Goal: Check status: Check status

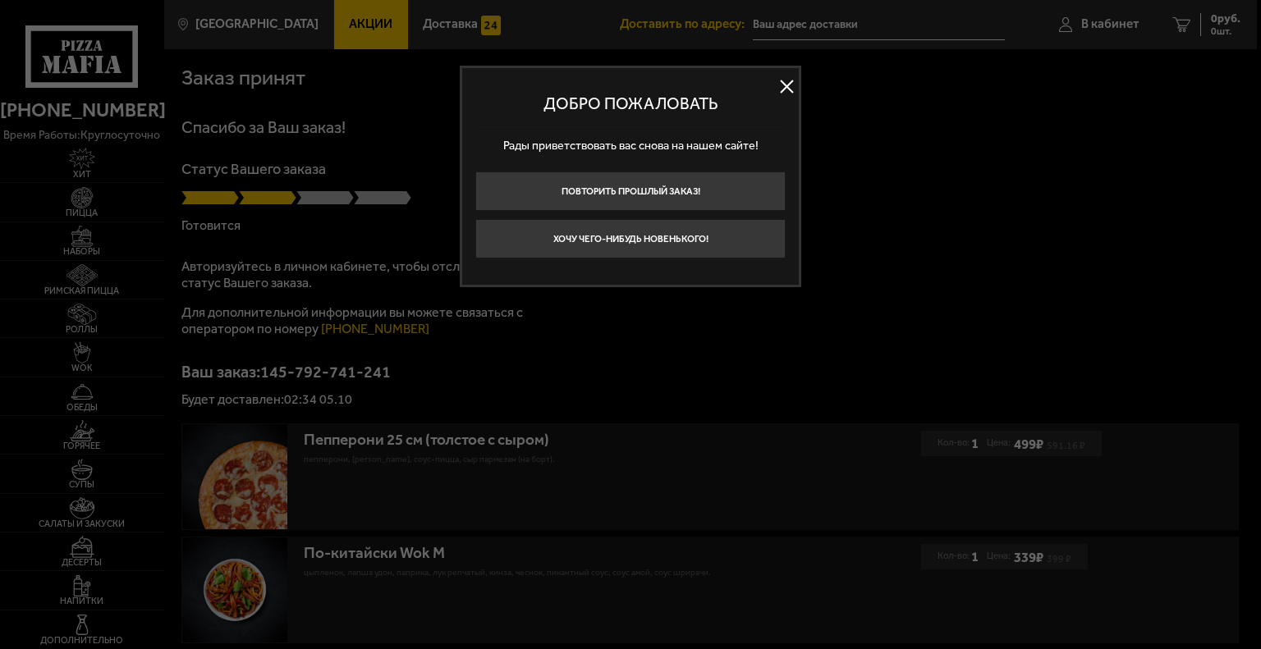
click at [790, 89] on button at bounding box center [786, 87] width 25 height 25
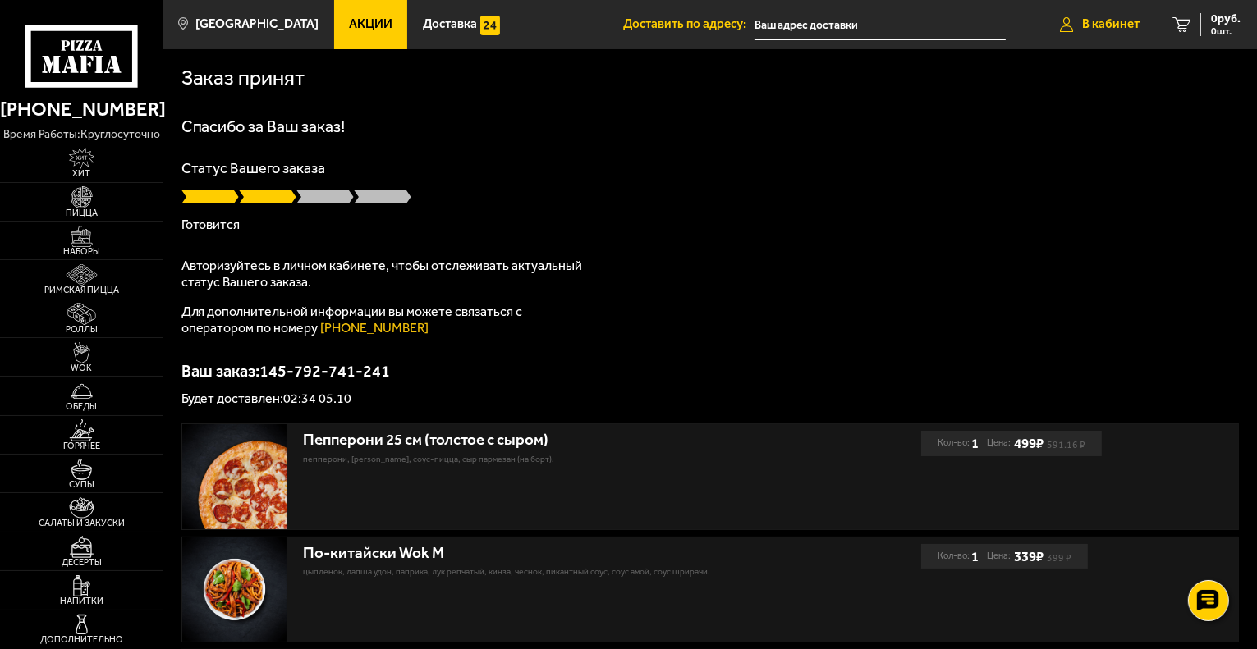
click at [1118, 24] on span "В кабинет" at bounding box center [1110, 24] width 57 height 12
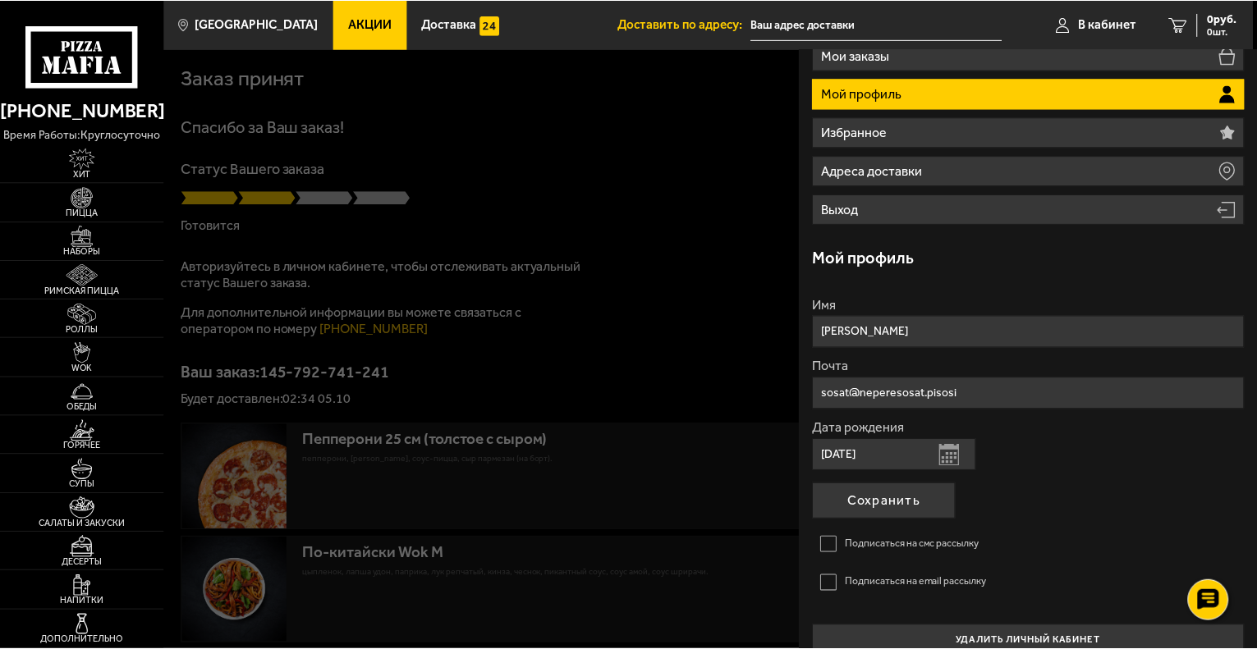
scroll to position [131, 0]
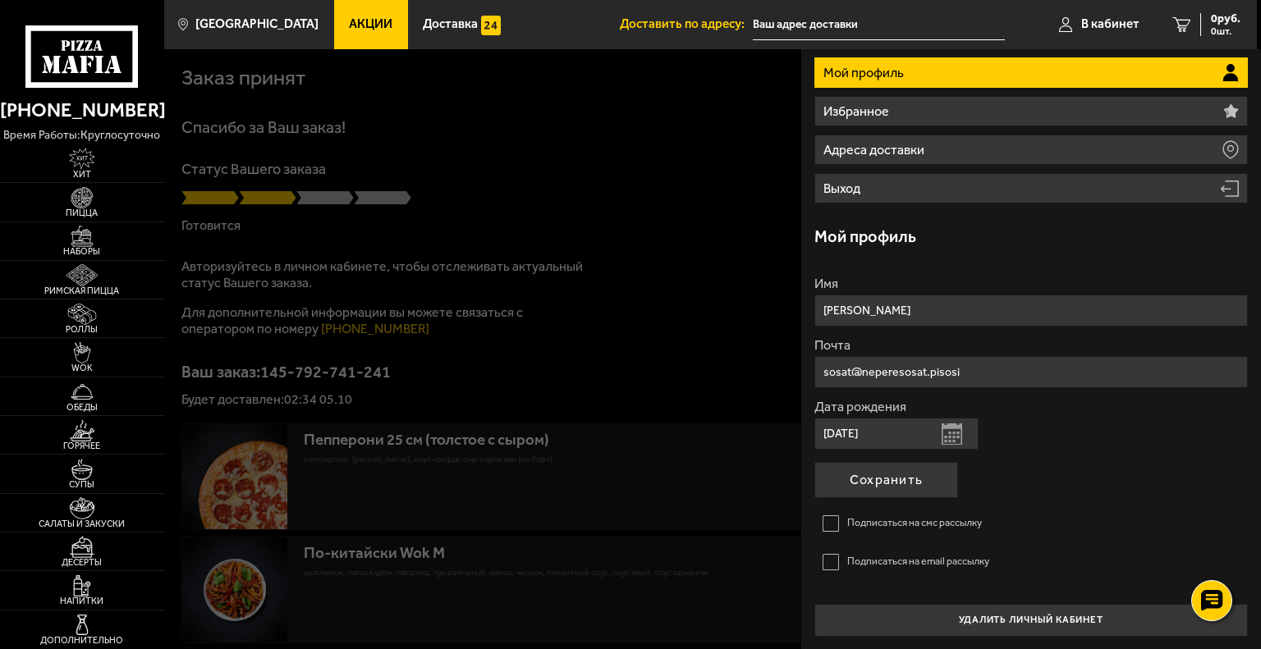
click at [436, 147] on div at bounding box center [794, 373] width 1261 height 649
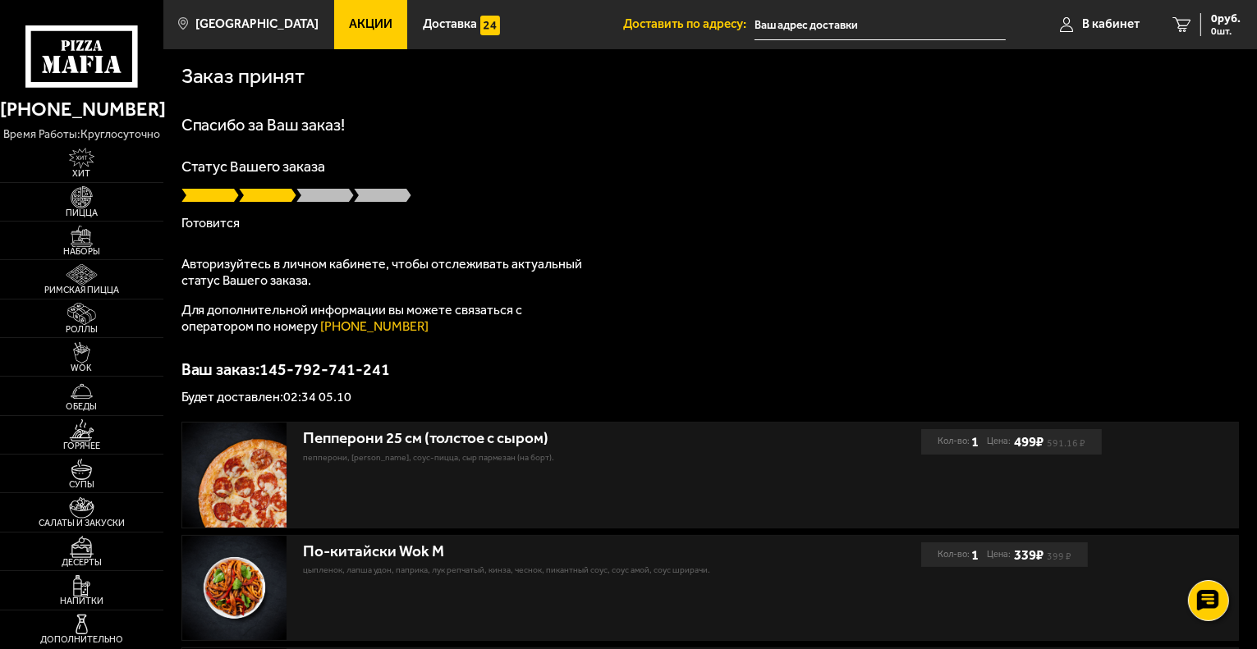
scroll to position [0, 0]
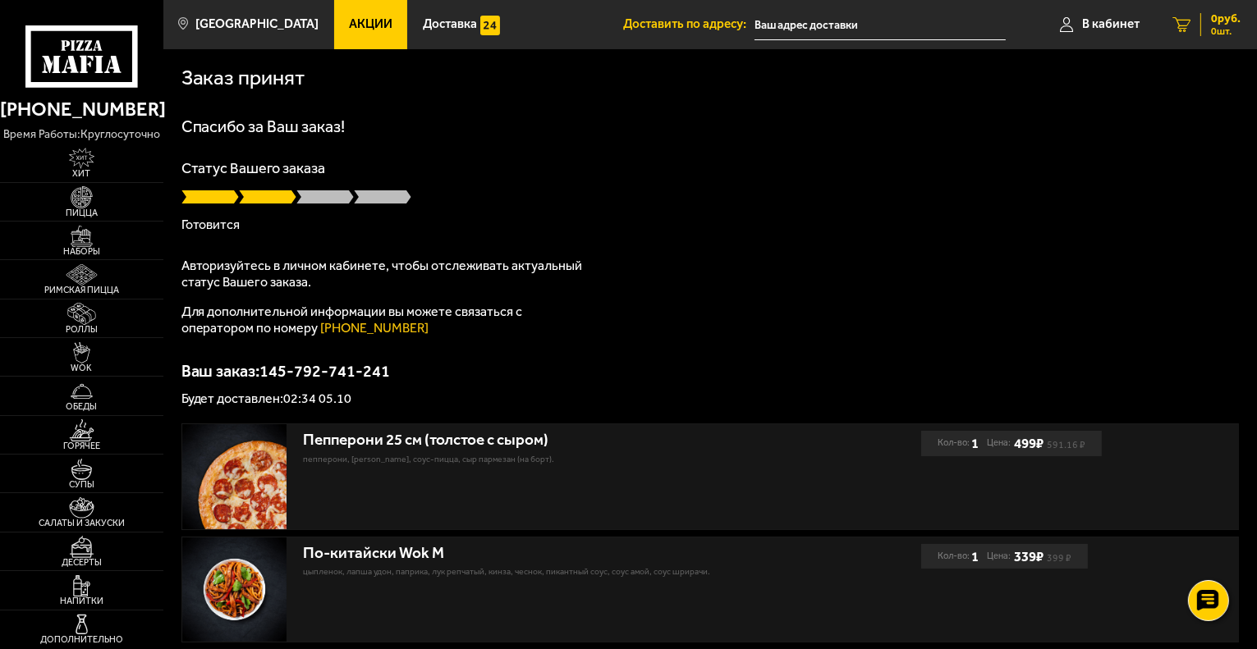
click at [1188, 19] on icon at bounding box center [1181, 24] width 18 height 15
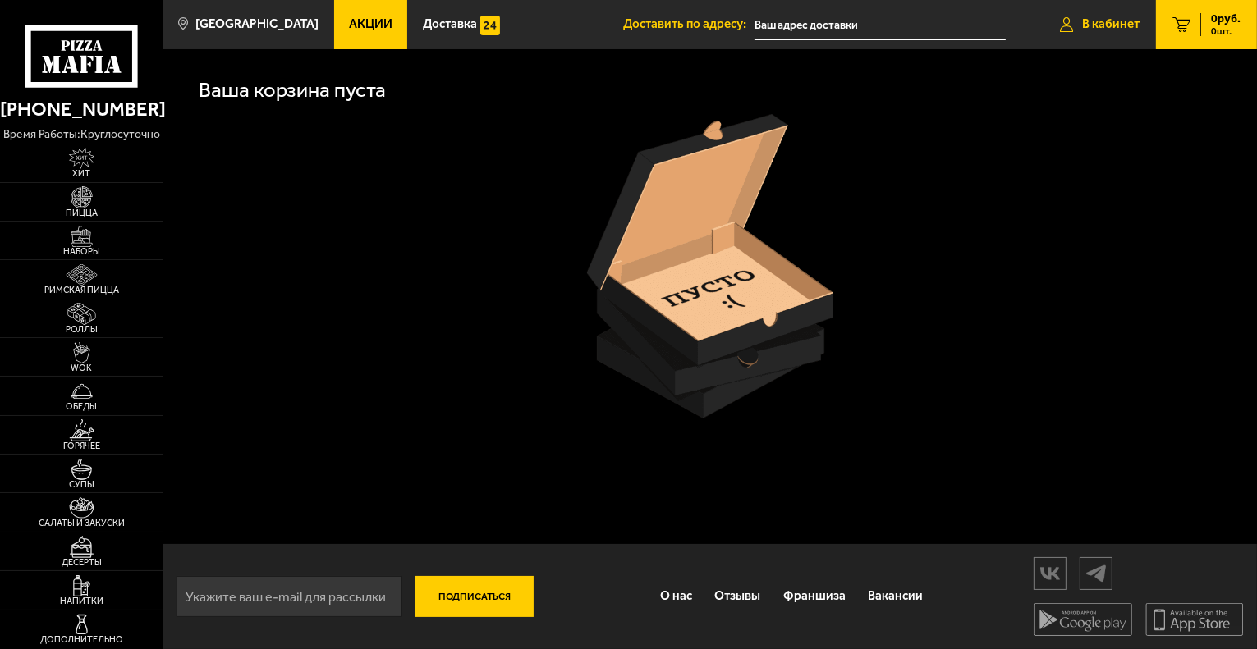
click at [1110, 37] on link "В кабинет" at bounding box center [1099, 24] width 112 height 49
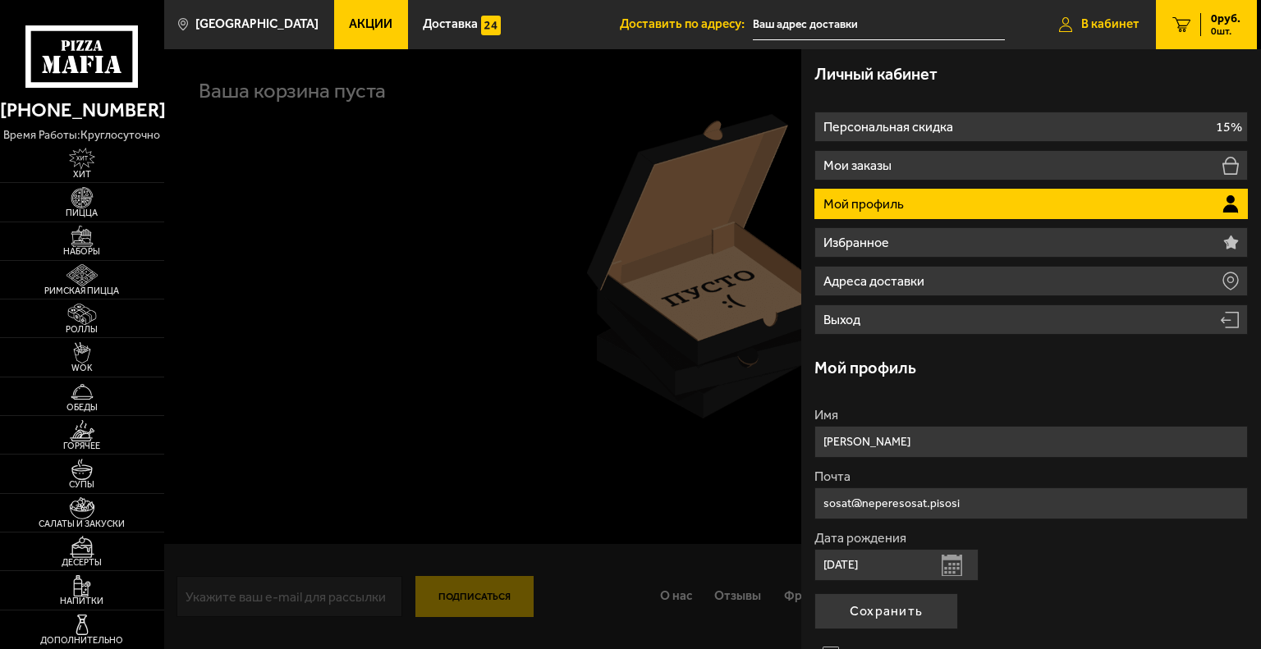
click at [1103, 27] on span "В кабинет" at bounding box center [1110, 24] width 58 height 12
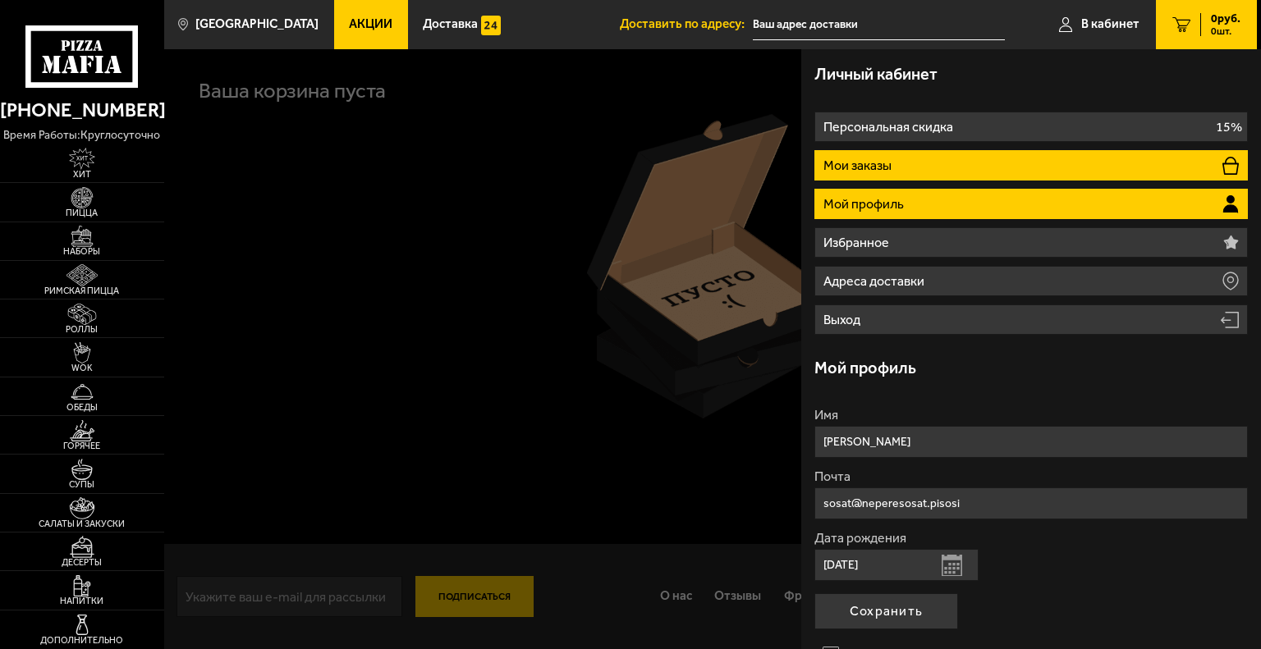
click at [848, 172] on p "Мои заказы" at bounding box center [858, 165] width 71 height 13
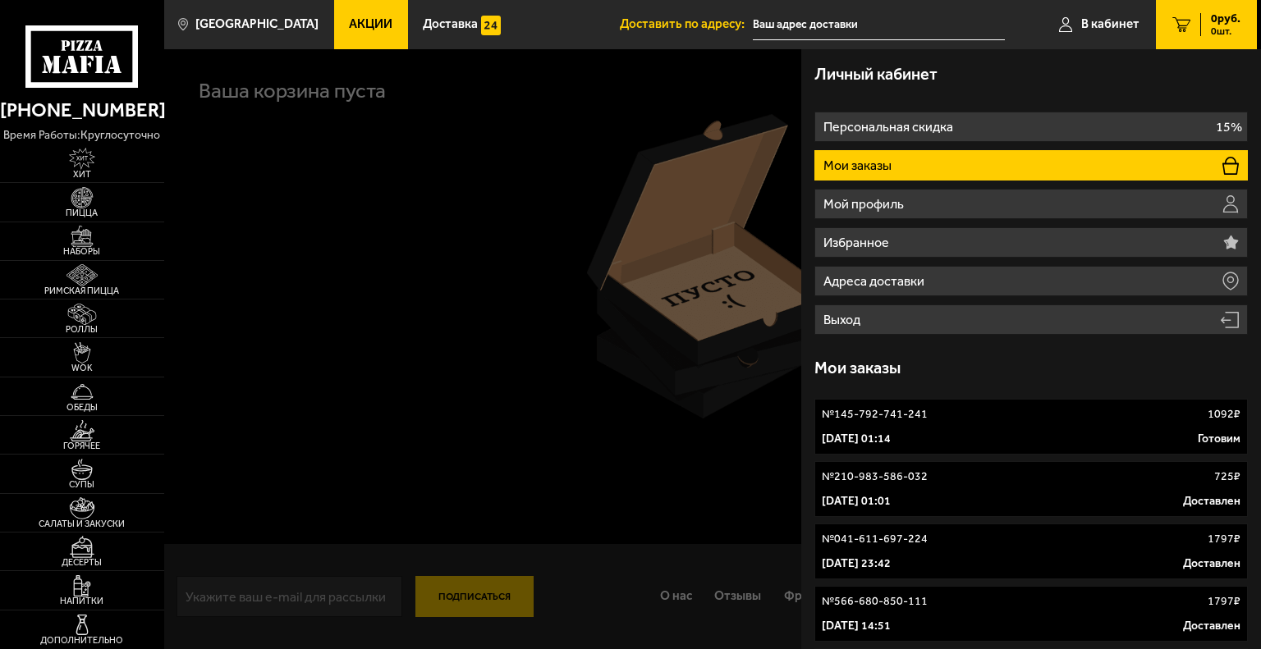
click at [1126, 427] on link "№ 145-792-741-241 1092 ₽ 5 октября 2025 г. 01:14 Готовим" at bounding box center [1030, 427] width 433 height 56
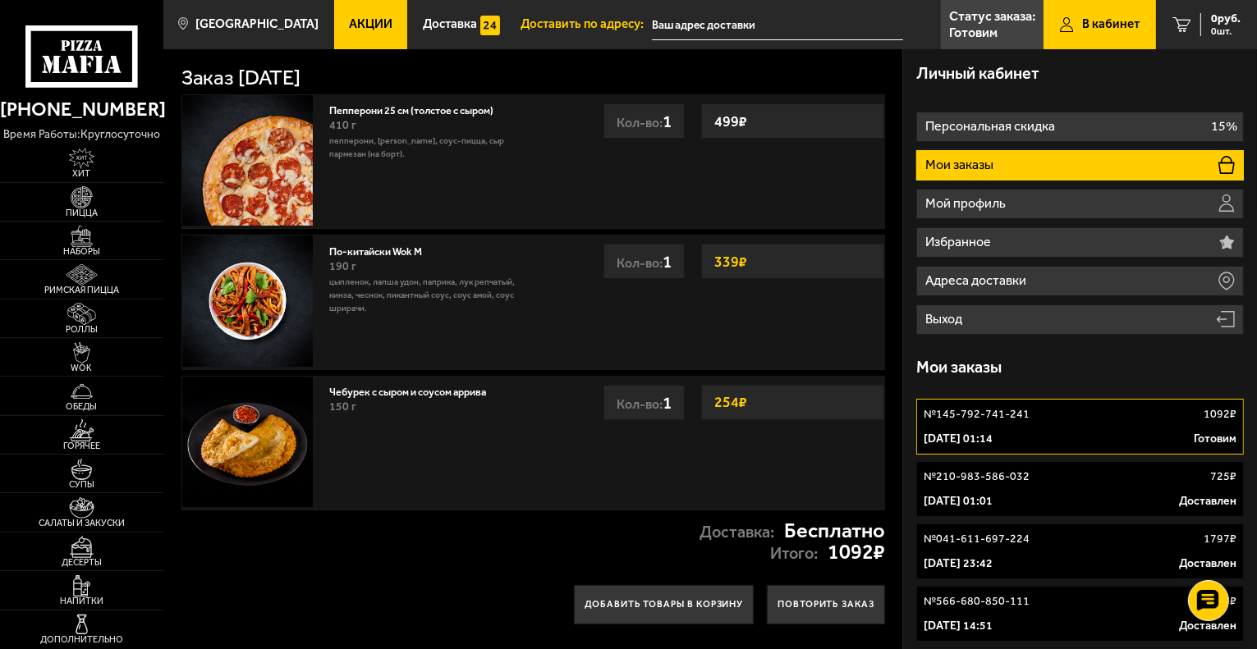
click at [1103, 420] on div "№ 145-792-741-241 1092 ₽" at bounding box center [1079, 414] width 313 height 16
click at [1101, 420] on div "№ 145-792-741-241 1092 ₽" at bounding box center [1079, 414] width 313 height 16
click at [1138, 446] on div "5 октября 2025 г. 01:14 Готовим" at bounding box center [1079, 439] width 313 height 16
click at [1068, 416] on div "№ 145-792-741-241 1092 ₽" at bounding box center [1079, 414] width 313 height 16
click at [1013, 485] on link "№ 210-983-586-032 725 ₽ 21 августа 2025 г. 01:01 Доставлен" at bounding box center [1079, 489] width 327 height 56
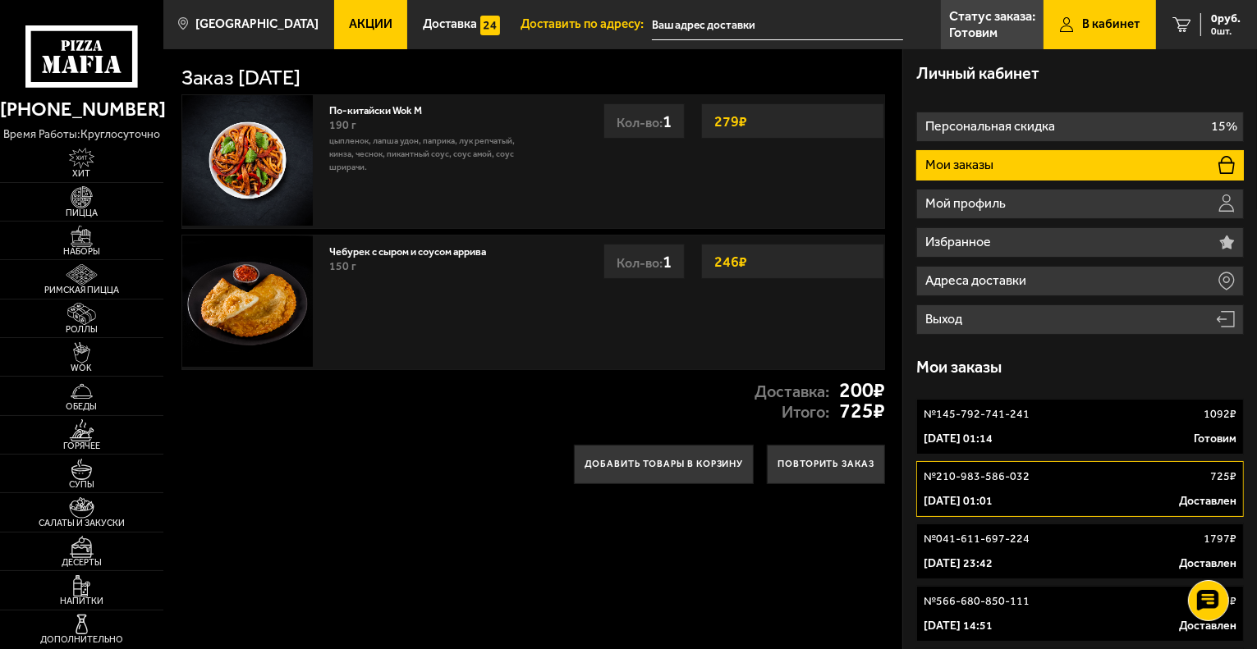
click at [992, 431] on p "5 октября 2025 г. 01:14" at bounding box center [957, 439] width 69 height 16
